Goal: Transaction & Acquisition: Purchase product/service

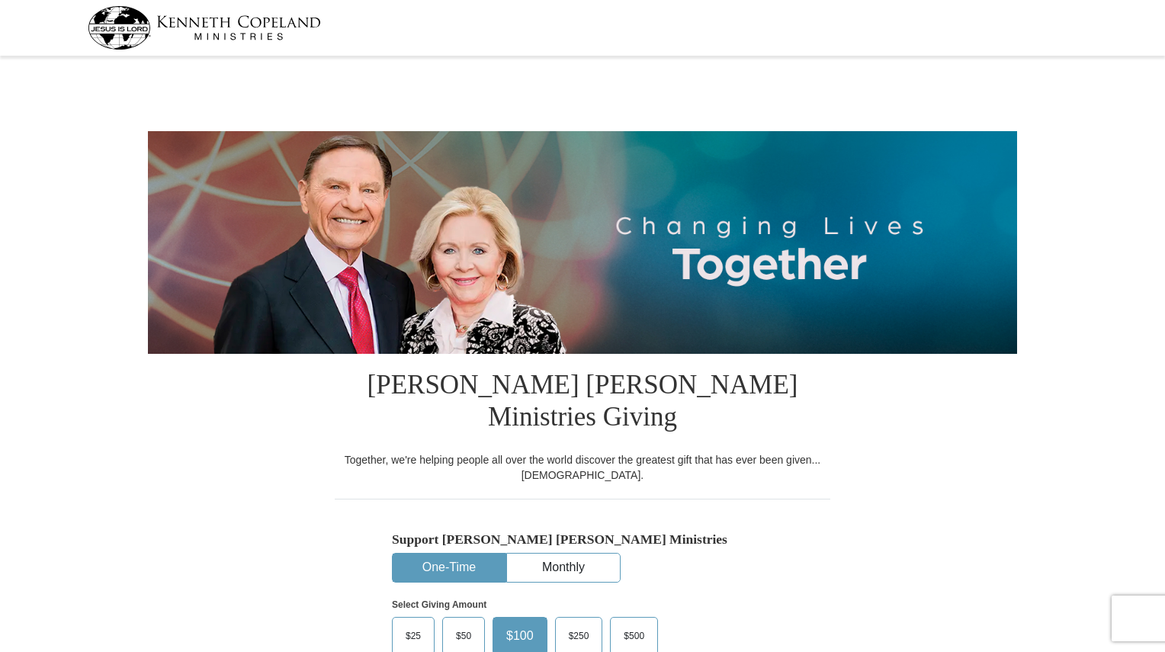
select select "LOTH"
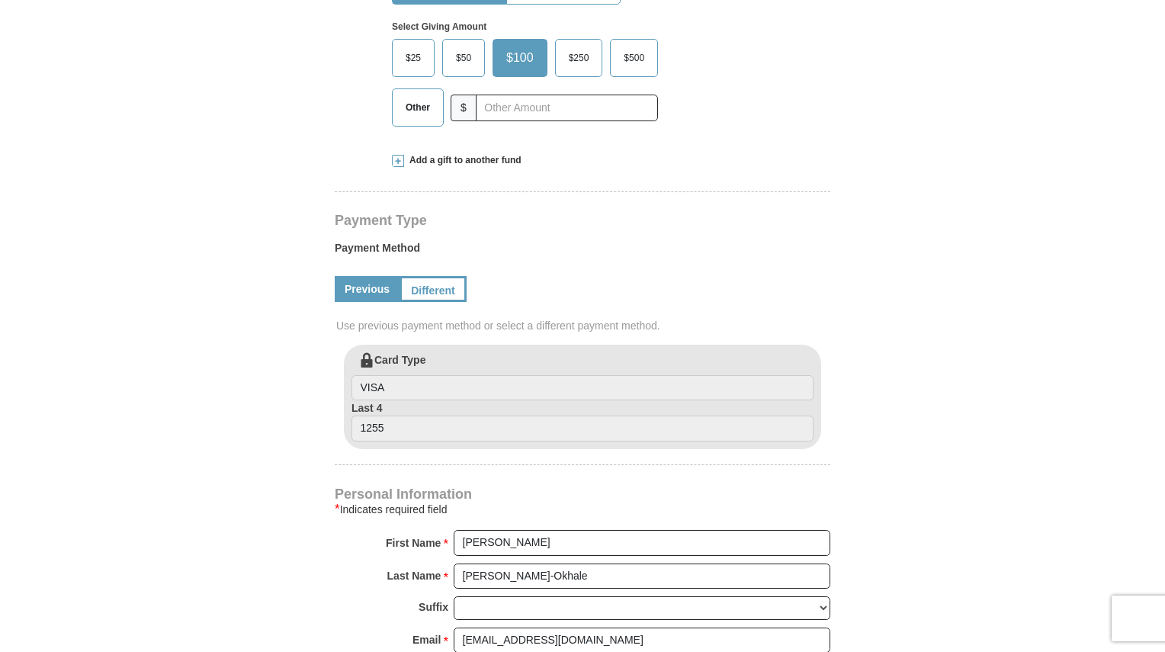
scroll to position [581, 0]
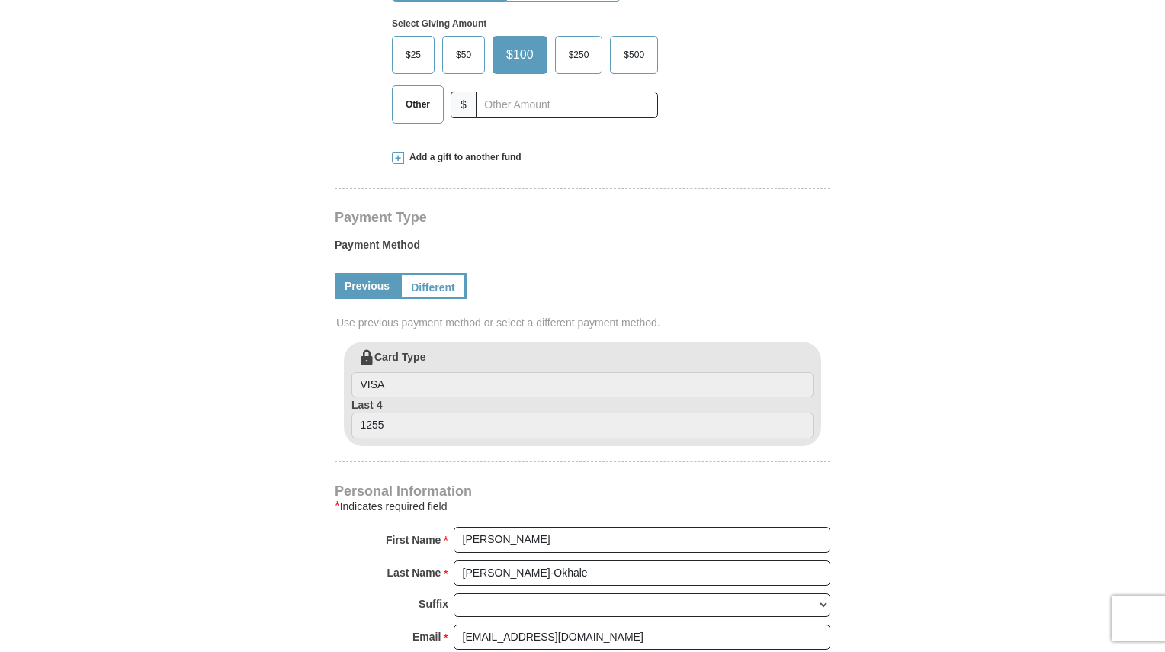
click at [547, 349] on label "Card Type VISA" at bounding box center [583, 373] width 462 height 49
click at [547, 372] on input "VISA" at bounding box center [583, 385] width 462 height 26
click at [524, 372] on input "VISA" at bounding box center [583, 385] width 462 height 26
click at [514, 413] on input "1255" at bounding box center [583, 426] width 462 height 26
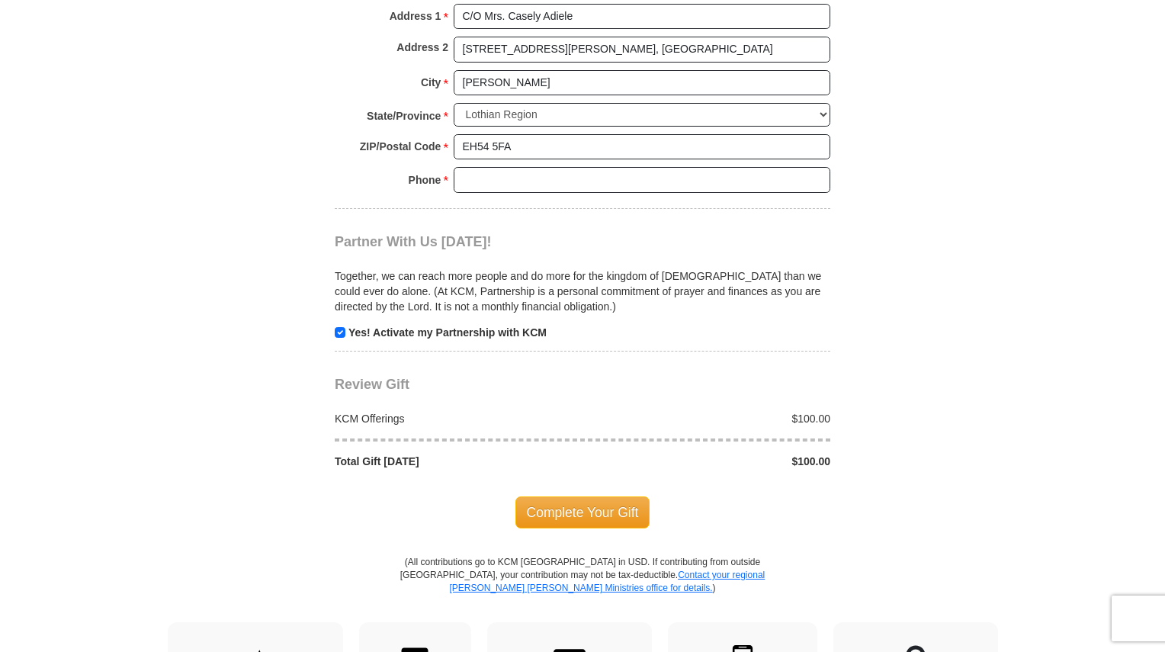
scroll to position [1274, 0]
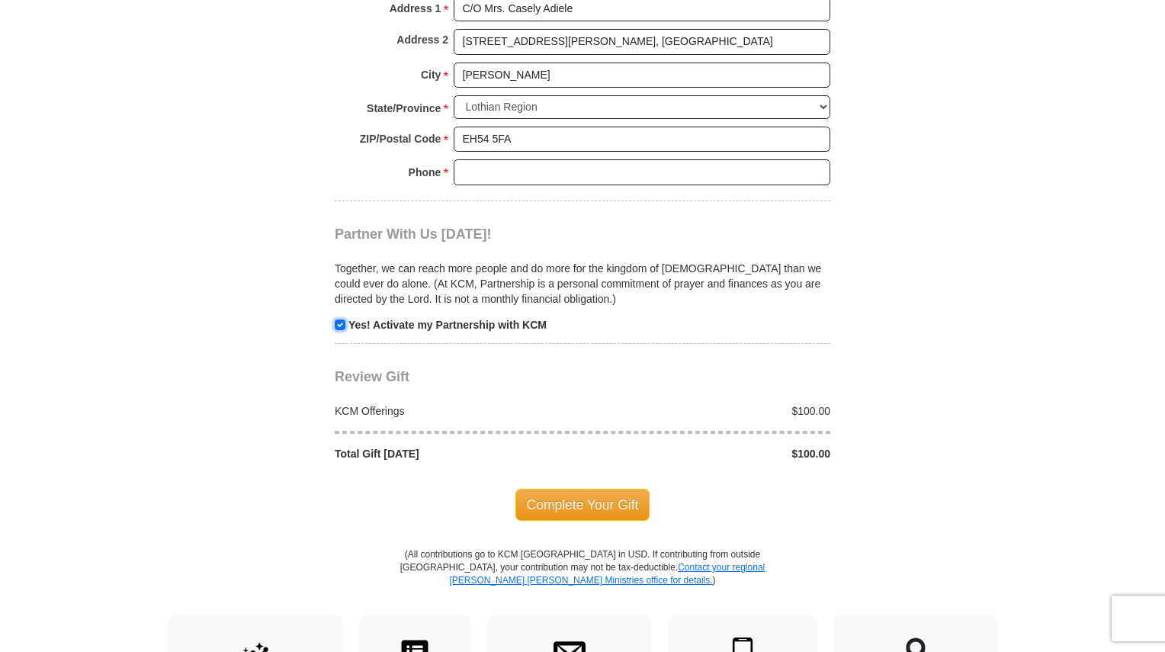
click at [338, 320] on input "checkbox" at bounding box center [340, 325] width 11 height 11
checkbox input "false"
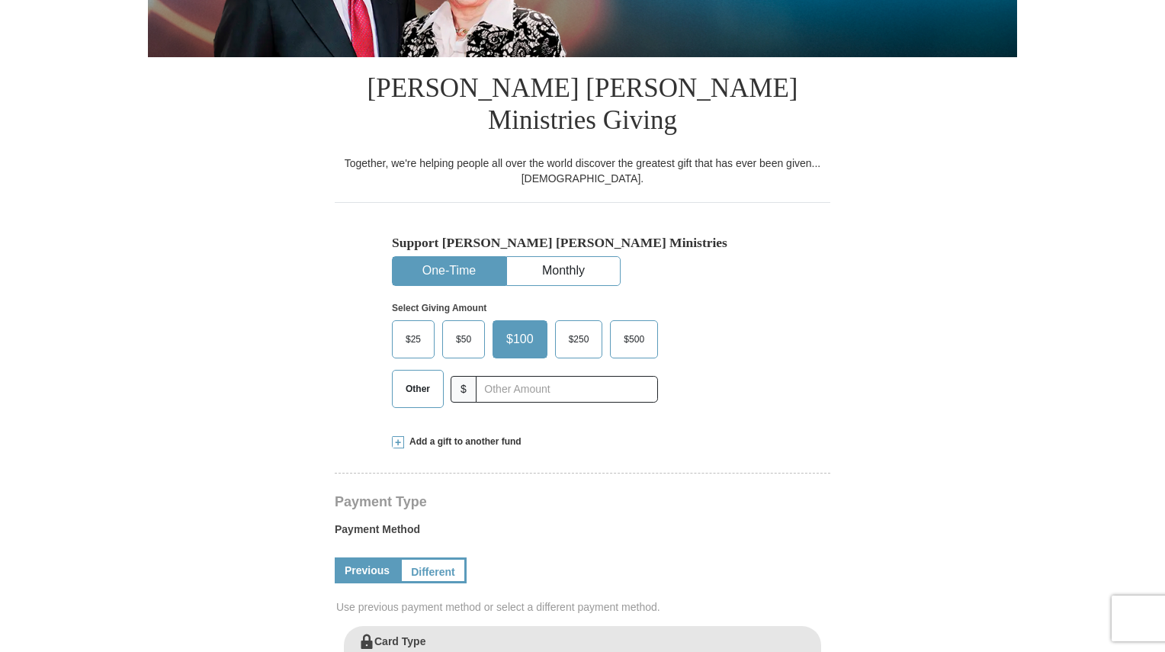
scroll to position [348, 0]
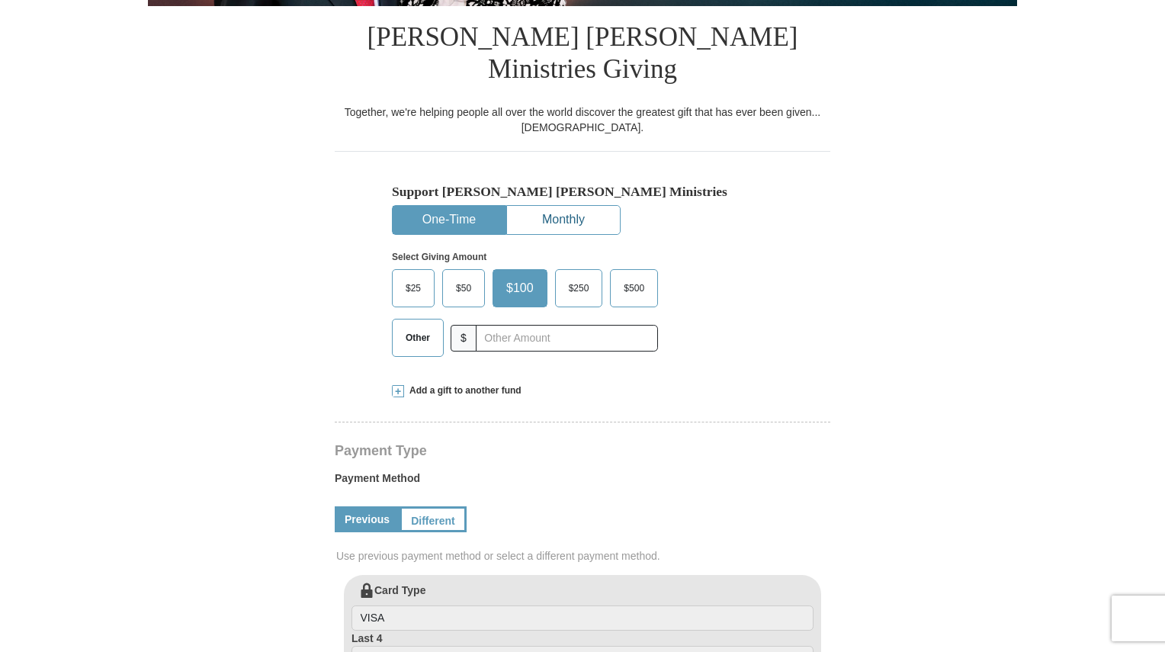
click at [574, 206] on button "Monthly" at bounding box center [563, 220] width 113 height 28
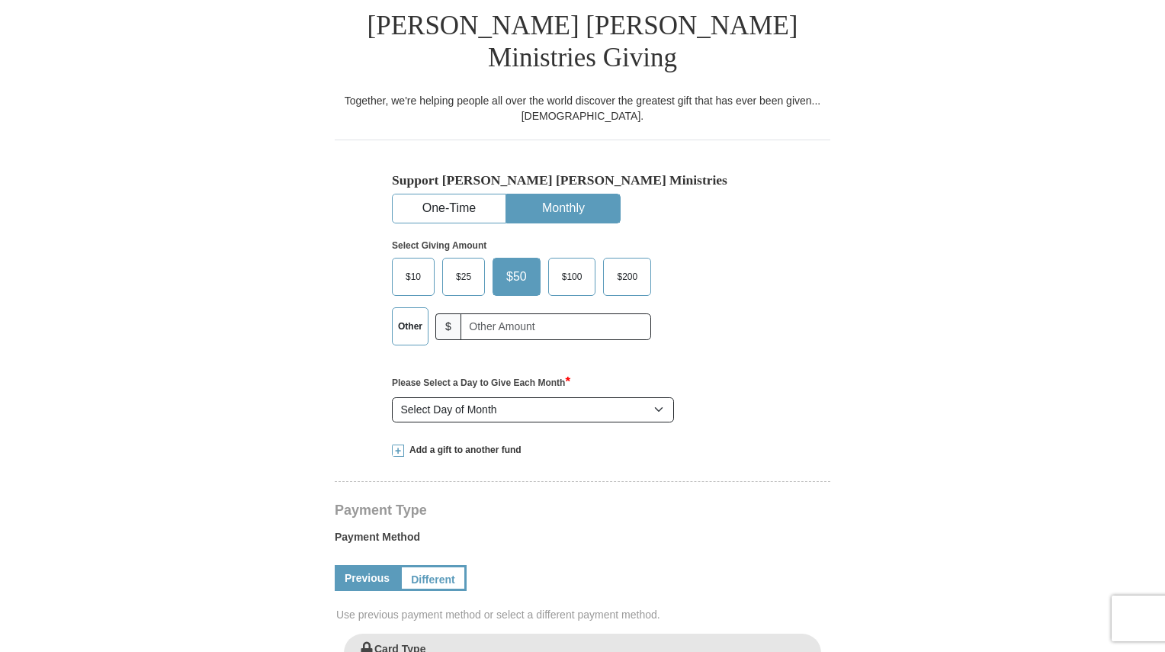
scroll to position [275, 0]
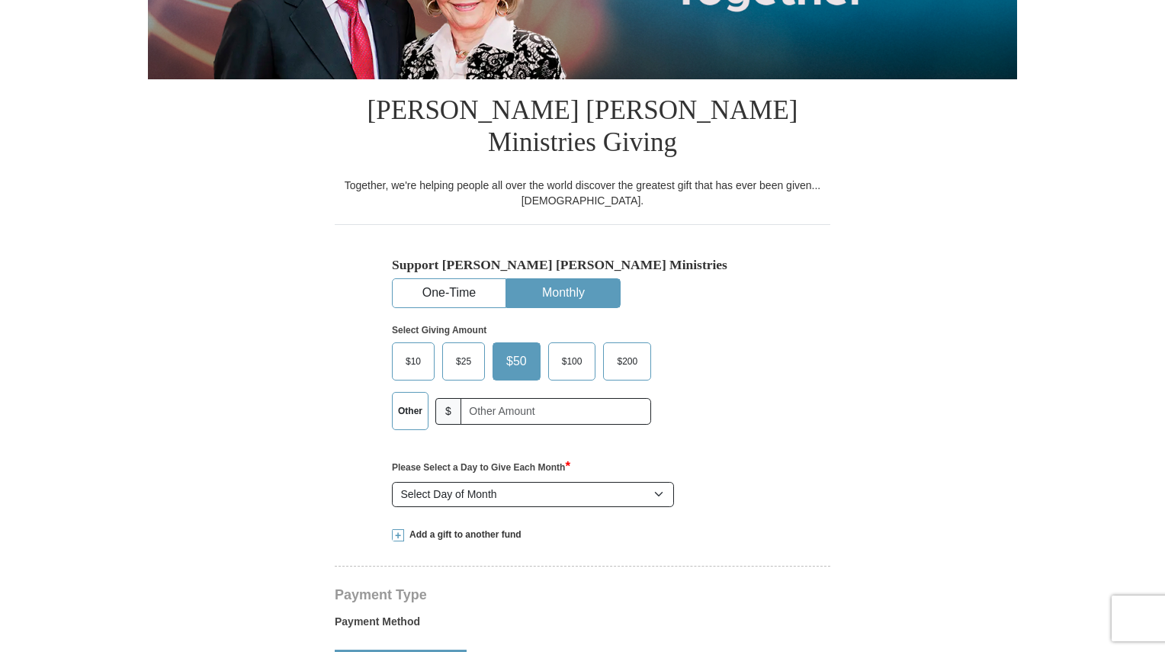
click at [418, 350] on span "$10" at bounding box center [413, 361] width 31 height 23
click at [0, 0] on input "$10" at bounding box center [0, 0] width 0 height 0
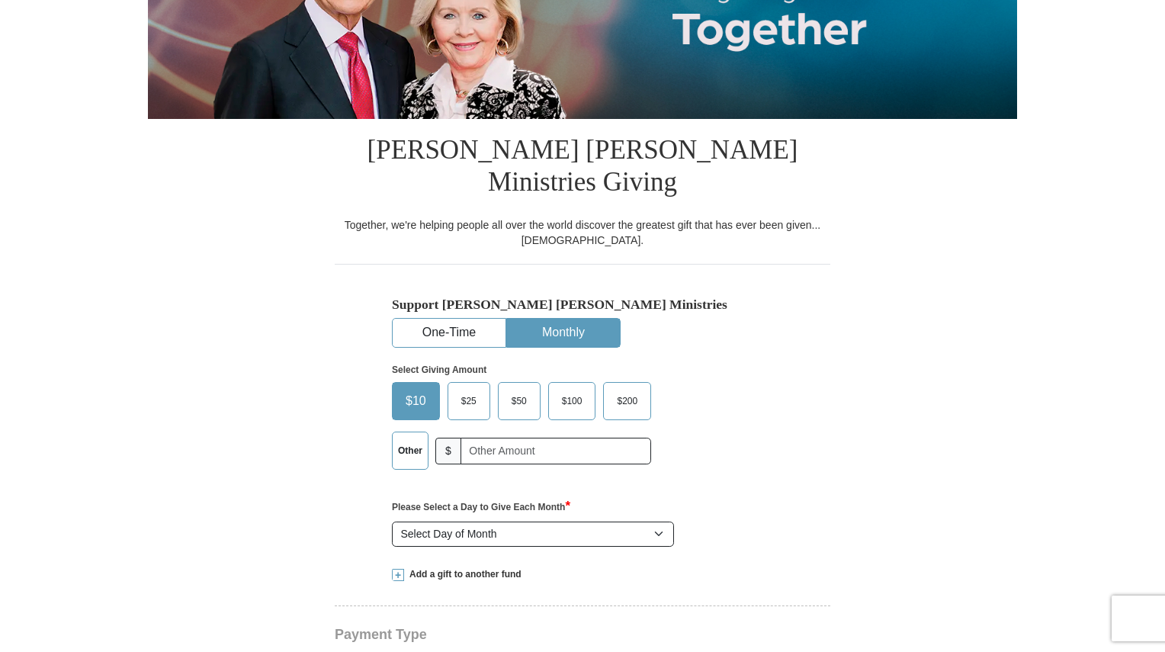
scroll to position [232, 0]
